Goal: Navigation & Orientation: Understand site structure

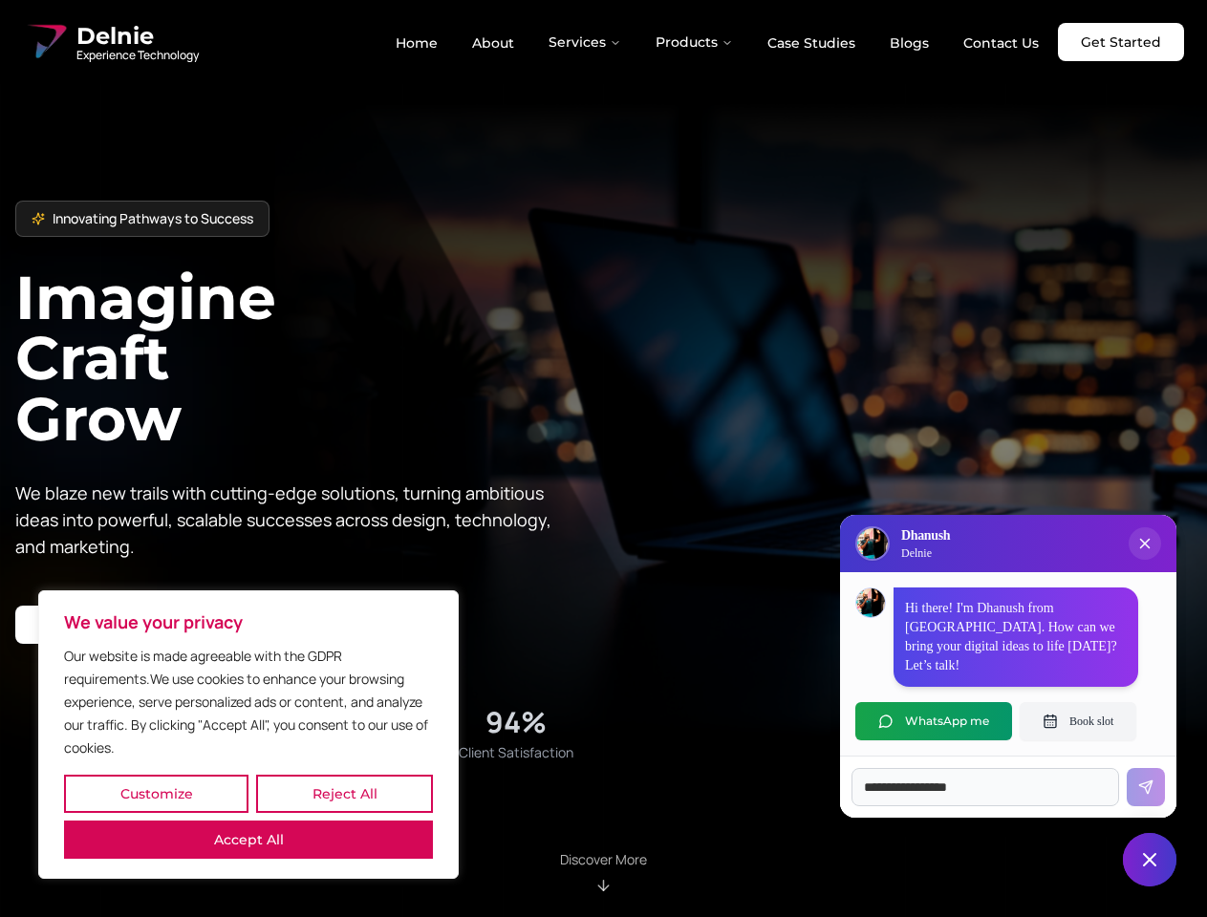
click at [156, 794] on button "Customize" at bounding box center [156, 794] width 184 height 38
click at [0, 0] on div at bounding box center [0, 0] width 0 height 0
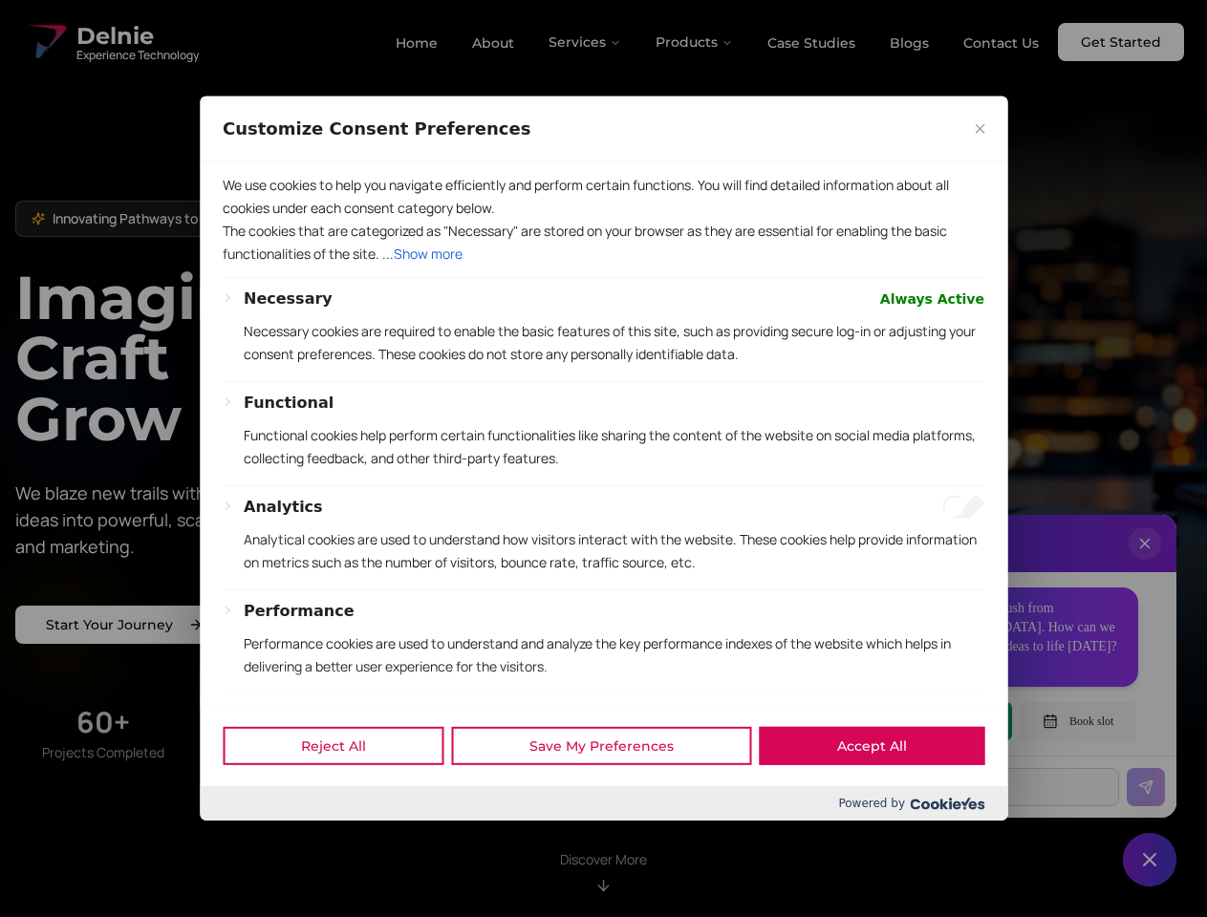
click at [248, 821] on div "Customize Consent Preferences We use cookies to help you navigate efficiently a…" at bounding box center [603, 458] width 807 height 724
click at [603, 459] on div "Functional Functional cookies help perform certain functionalities like sharing…" at bounding box center [614, 439] width 740 height 94
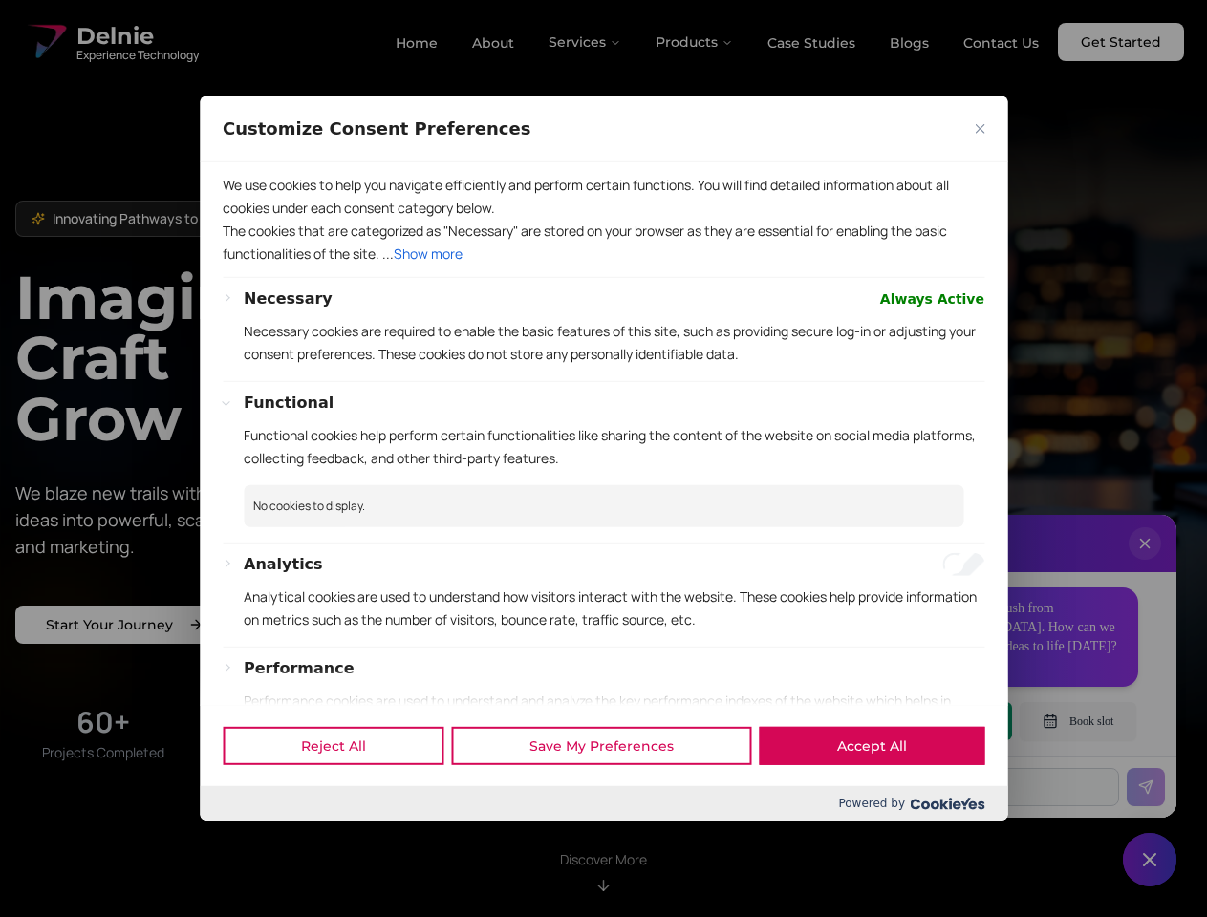
click at [586, 42] on div at bounding box center [603, 458] width 1207 height 917
click at [695, 42] on div at bounding box center [603, 458] width 1207 height 917
click at [1145, 563] on div at bounding box center [603, 458] width 1207 height 917
click at [933, 721] on div "Reject All Save My Preferences Accept All" at bounding box center [603, 745] width 807 height 81
click at [1078, 721] on div at bounding box center [603, 458] width 1207 height 917
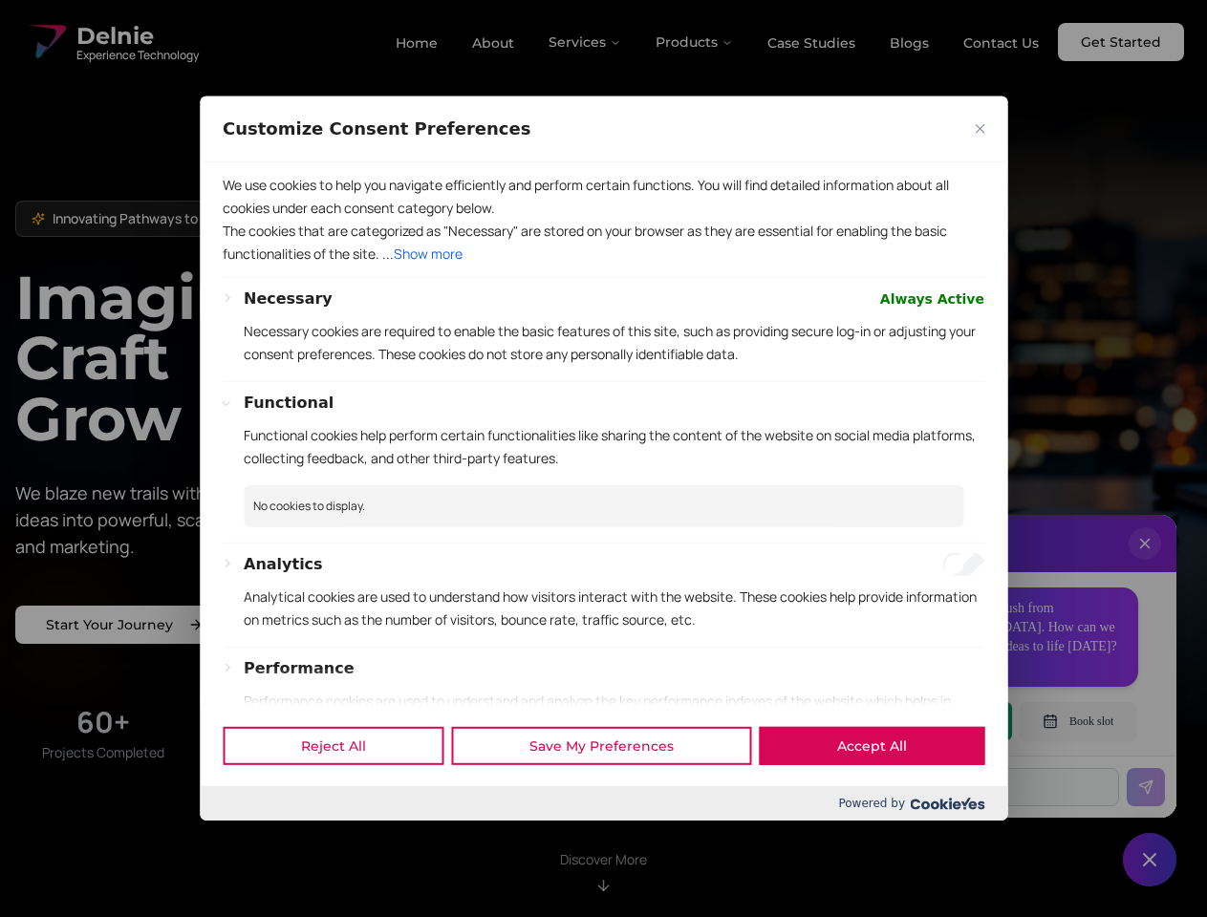
click at [1149, 860] on div at bounding box center [603, 458] width 1207 height 917
